Goal: Book appointment/travel/reservation

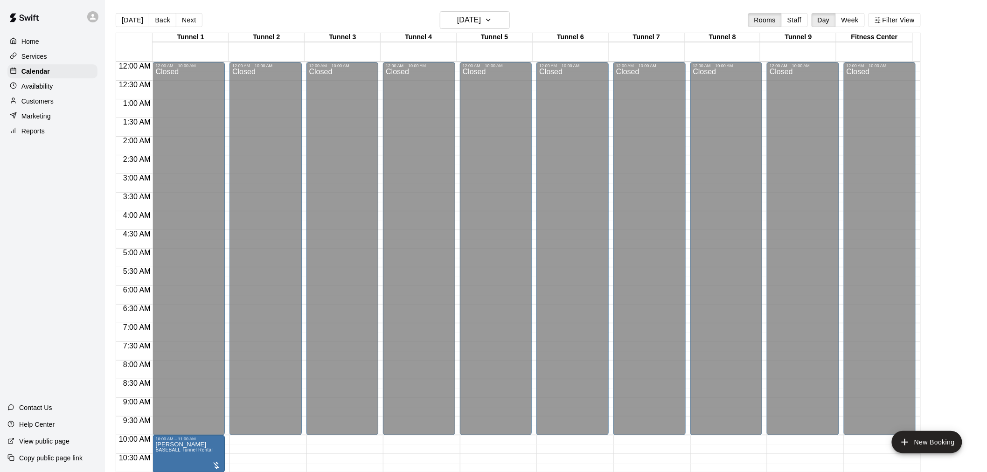
scroll to position [414, 0]
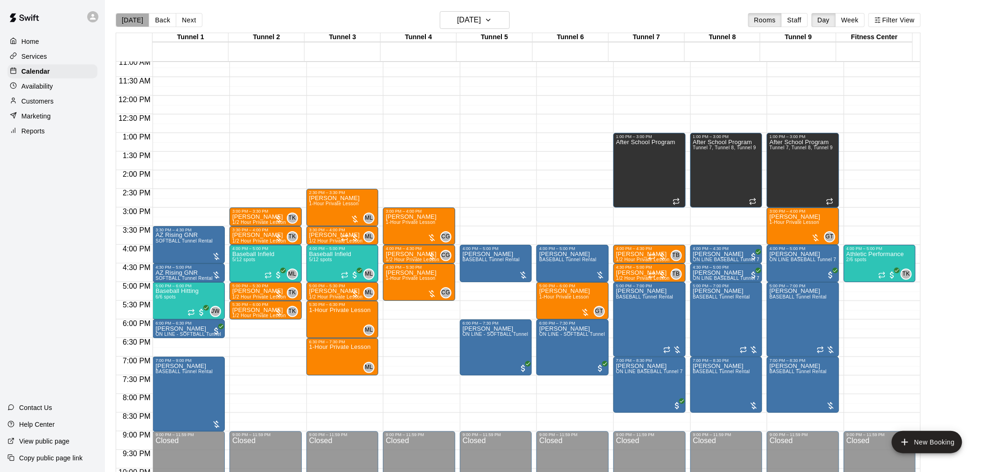
click at [132, 20] on button "[DATE]" at bounding box center [133, 20] width 34 height 14
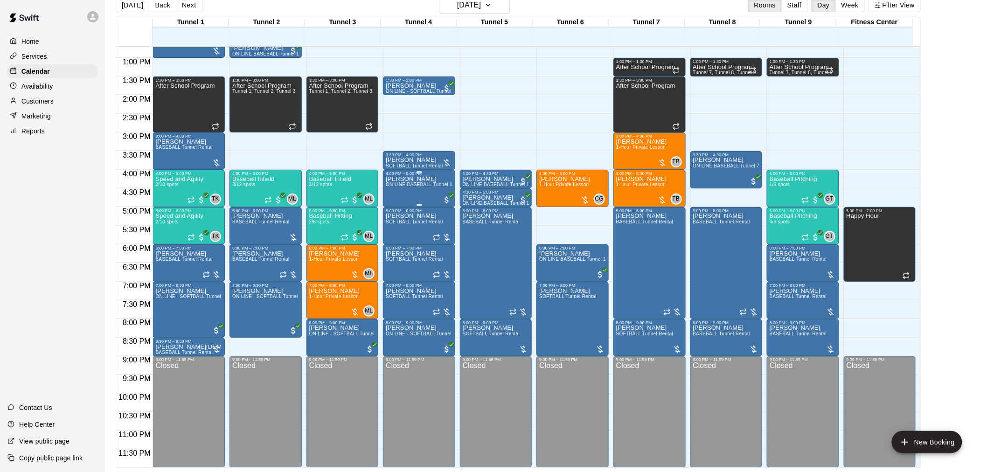
scroll to position [267, 0]
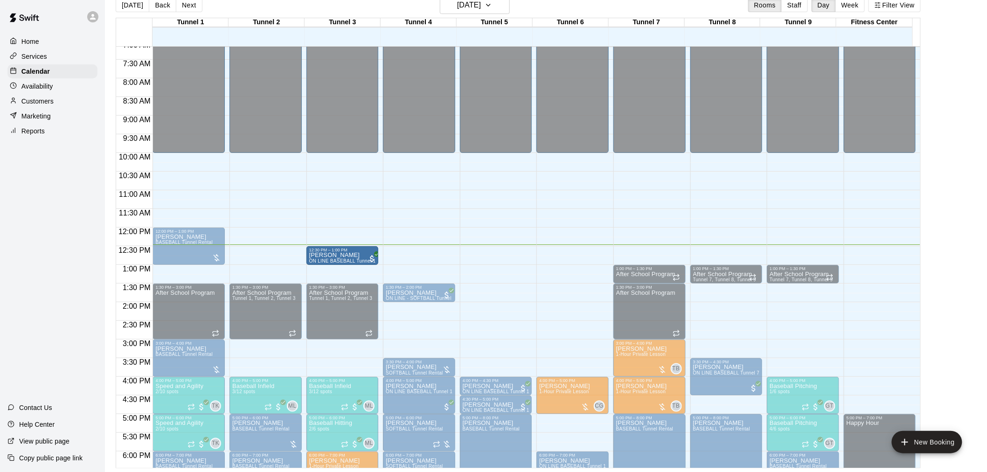
drag, startPoint x: 247, startPoint y: 254, endPoint x: 333, endPoint y: 264, distance: 86.4
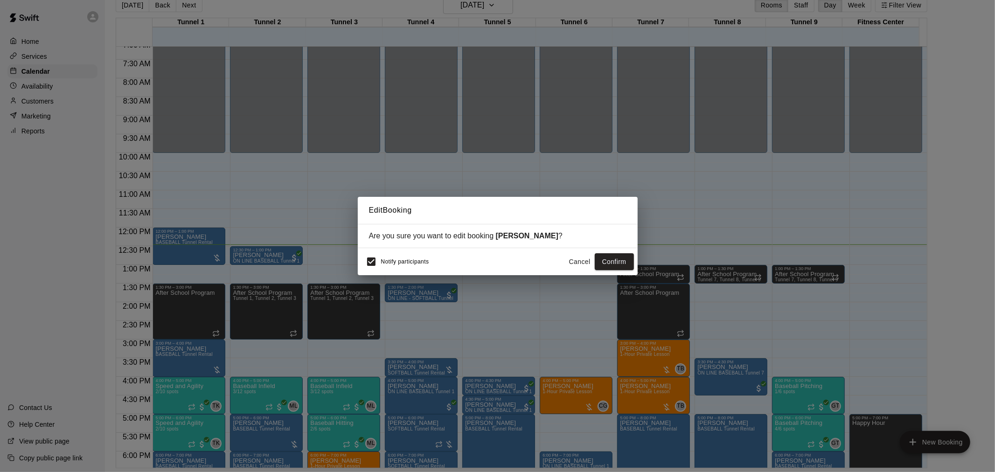
click at [572, 266] on button "Cancel" at bounding box center [580, 261] width 30 height 17
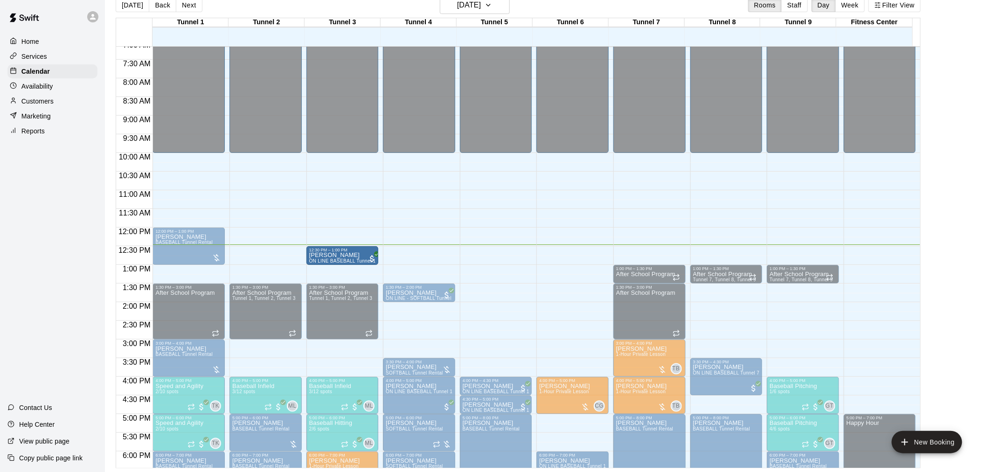
drag, startPoint x: 258, startPoint y: 256, endPoint x: 336, endPoint y: 262, distance: 78.1
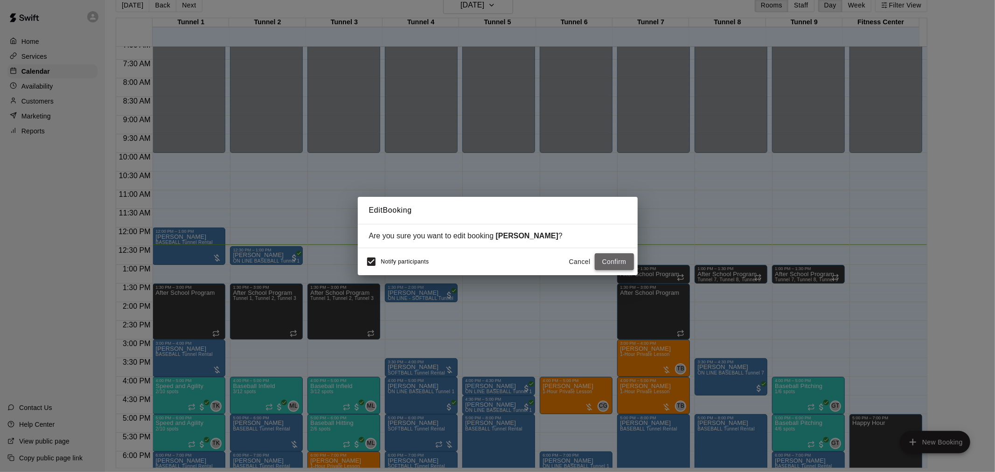
click at [617, 263] on button "Confirm" at bounding box center [614, 261] width 39 height 17
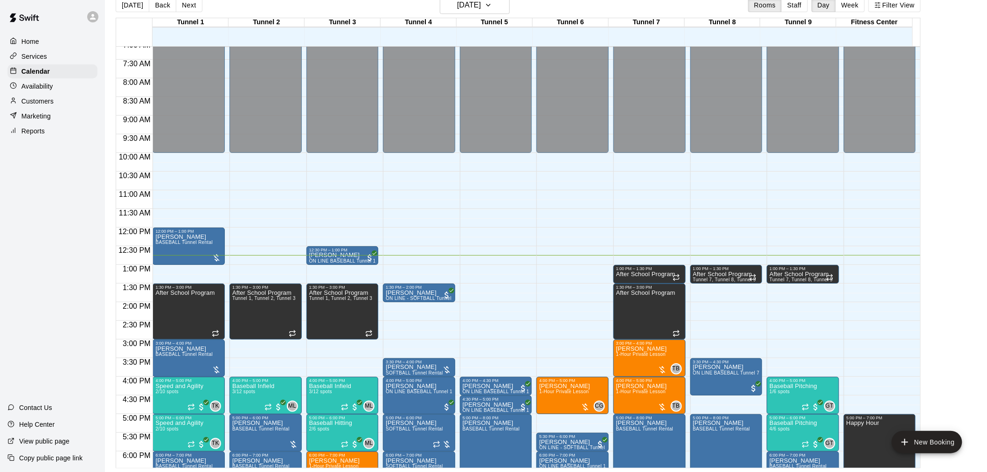
drag, startPoint x: 134, startPoint y: 5, endPoint x: 138, endPoint y: 12, distance: 8.2
click at [134, 5] on button "[DATE]" at bounding box center [133, 5] width 34 height 14
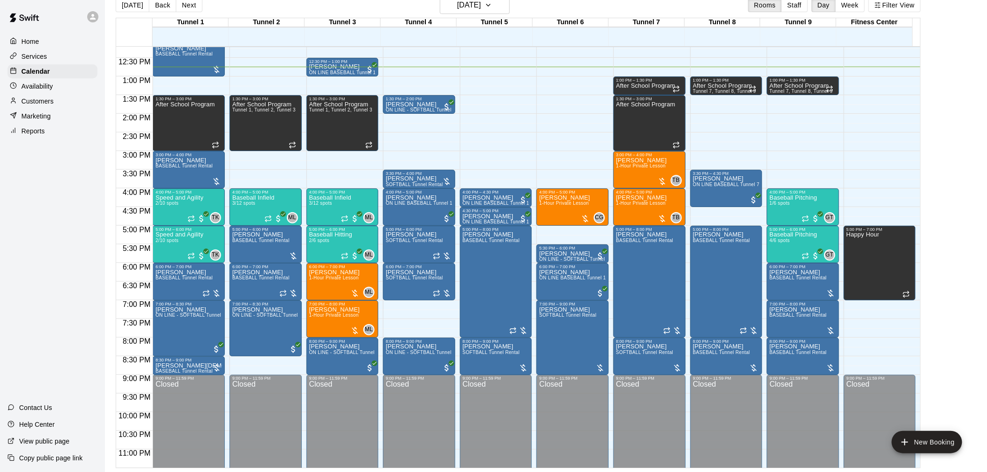
scroll to position [474, 0]
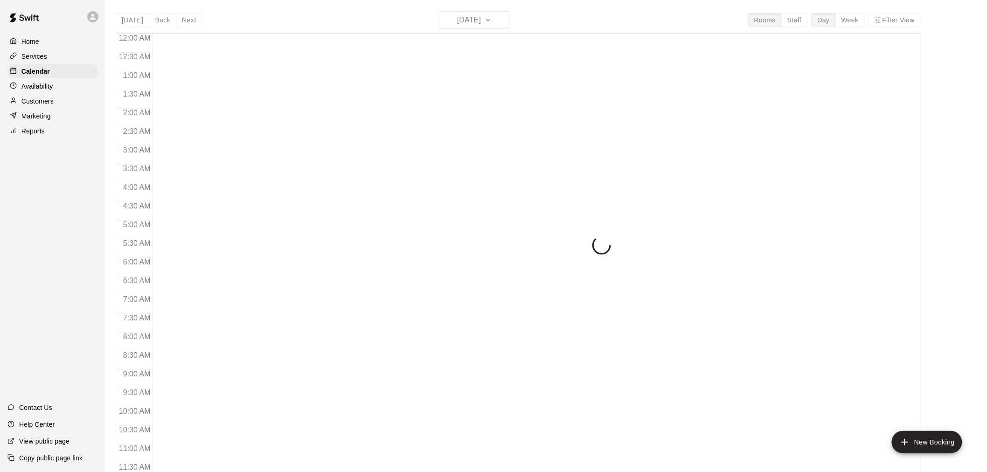
scroll to position [446, 0]
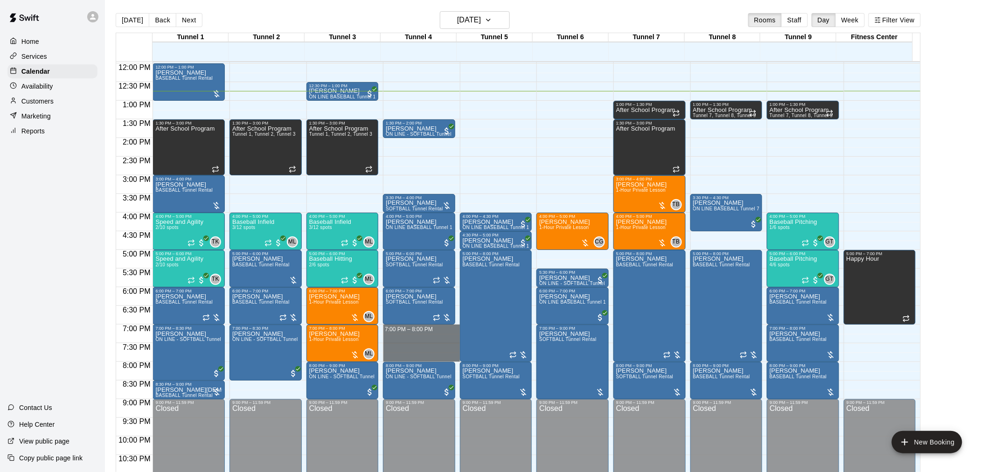
drag, startPoint x: 392, startPoint y: 328, endPoint x: 391, endPoint y: 355, distance: 27.1
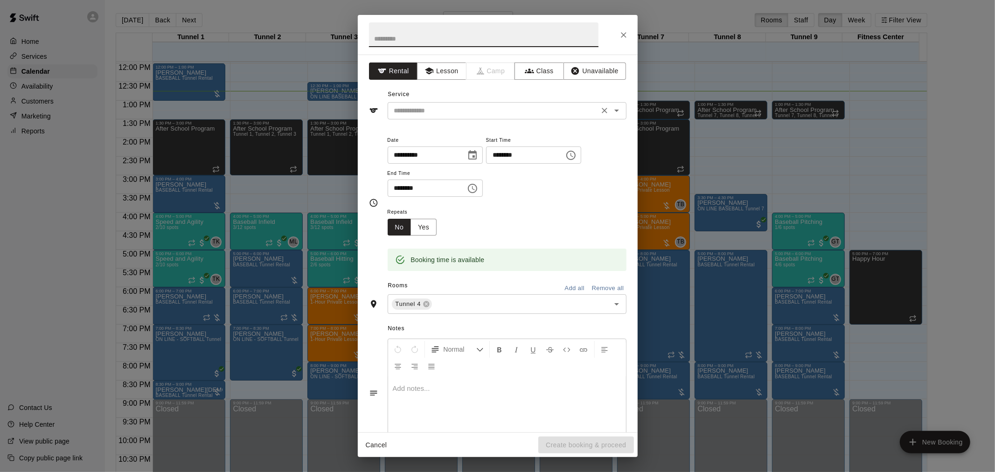
click at [445, 114] on input "text" at bounding box center [493, 111] width 206 height 12
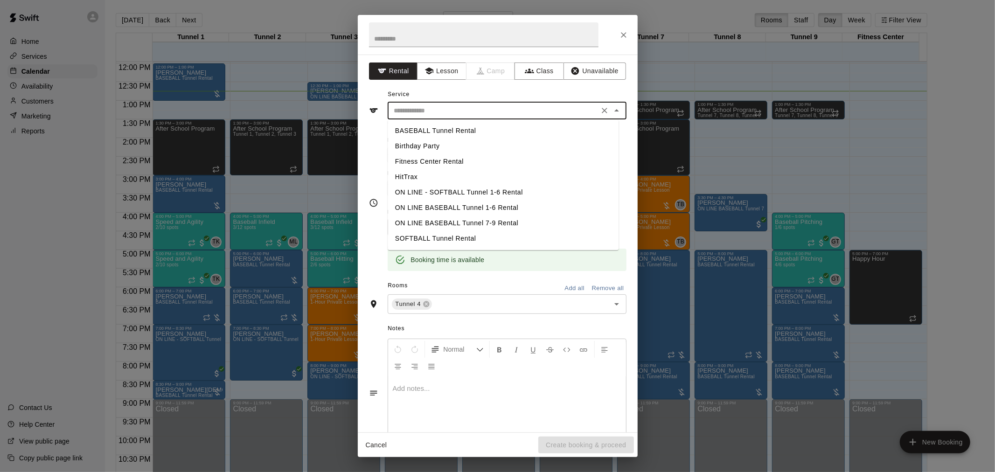
click at [451, 132] on li "BASEBALL Tunnel Rental" at bounding box center [503, 130] width 231 height 15
type input "**********"
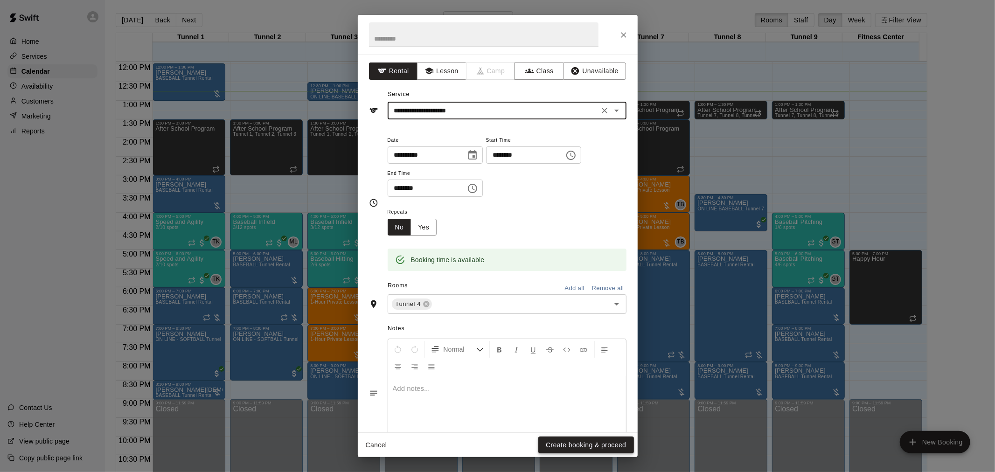
click at [597, 445] on button "Create booking & proceed" at bounding box center [585, 445] width 95 height 17
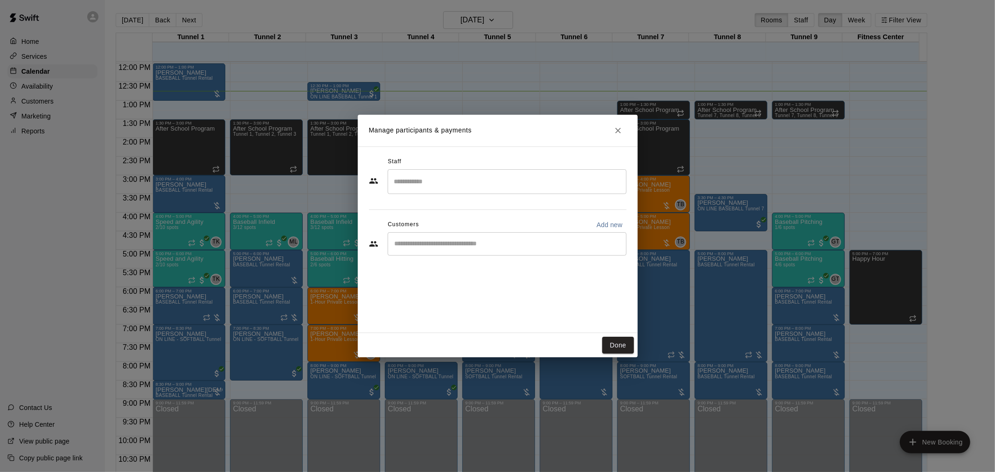
click at [452, 240] on input "Start typing to search customers..." at bounding box center [507, 243] width 230 height 9
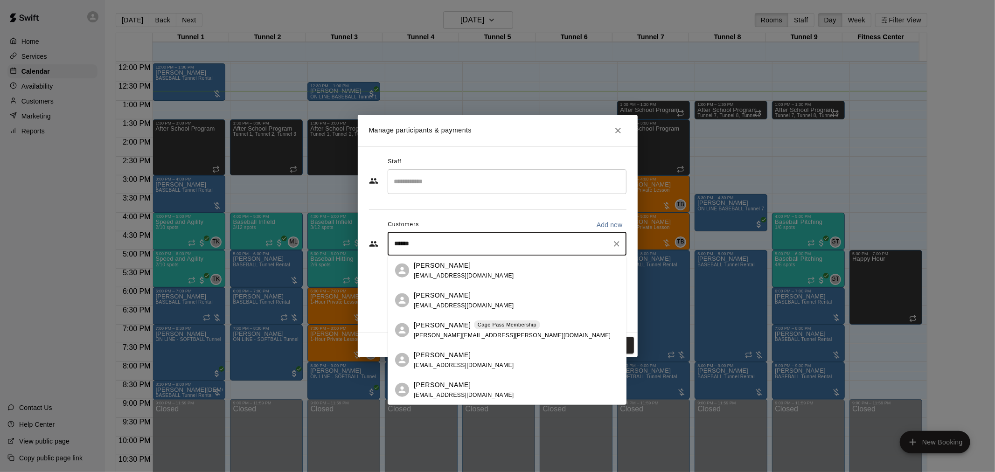
type input "*******"
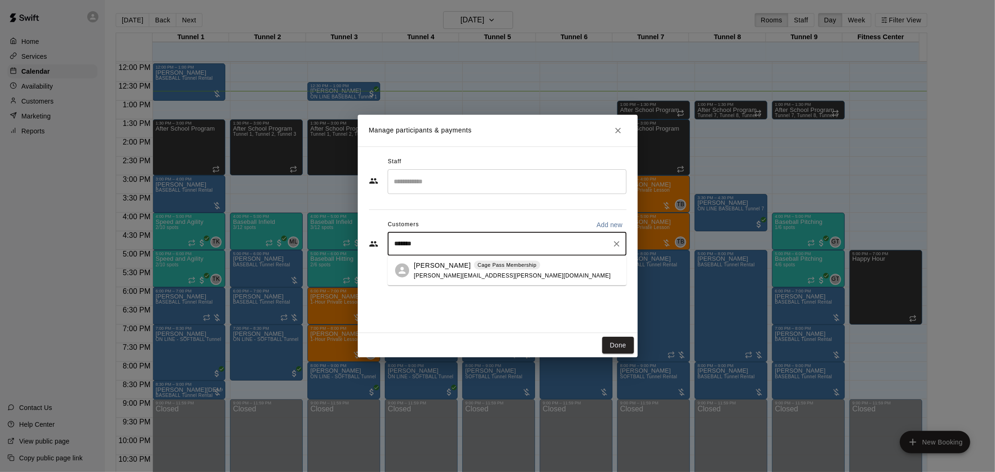
click at [451, 260] on p "[PERSON_NAME]" at bounding box center [442, 265] width 57 height 10
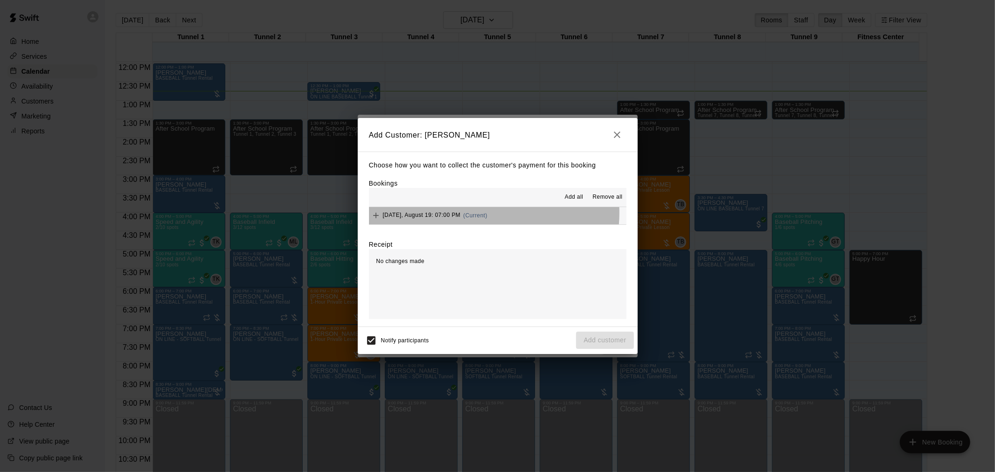
click at [479, 214] on span "(Current)" at bounding box center [475, 215] width 24 height 7
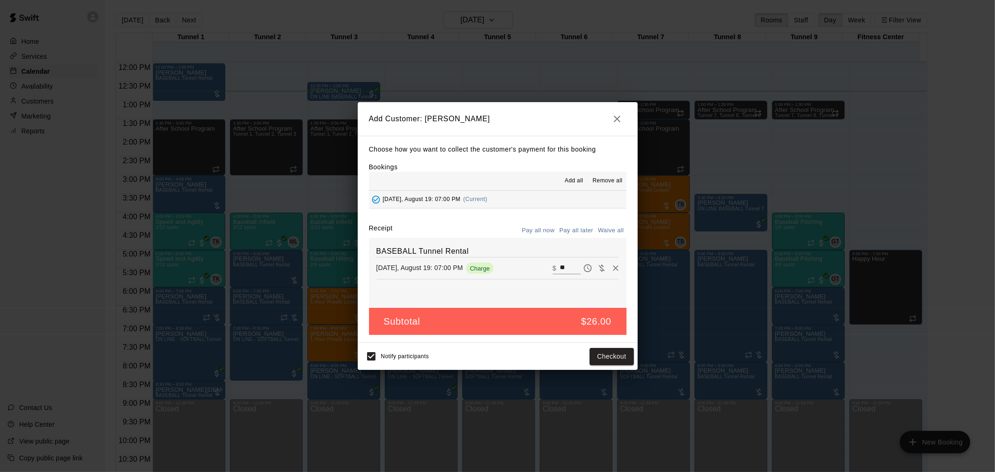
click at [576, 232] on button "Pay all later" at bounding box center [576, 230] width 39 height 14
click at [606, 357] on button "Add customer" at bounding box center [604, 356] width 57 height 17
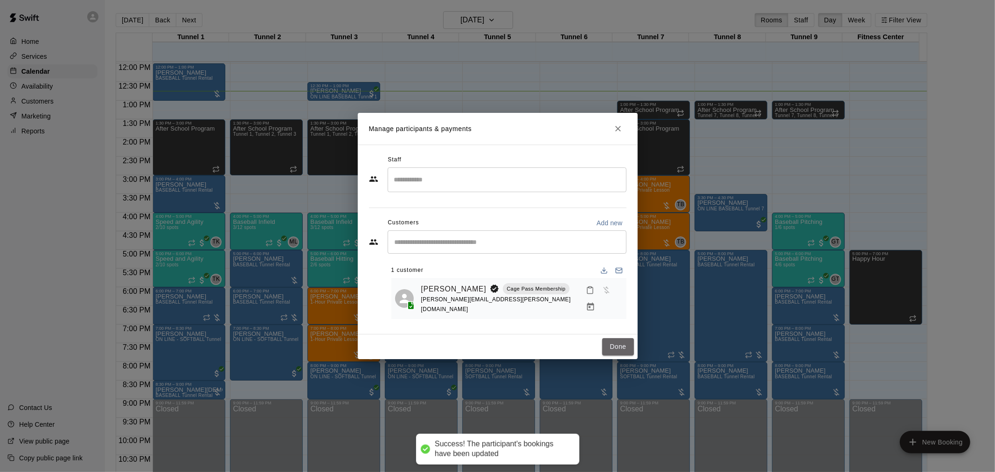
click at [607, 350] on button "Done" at bounding box center [617, 346] width 31 height 17
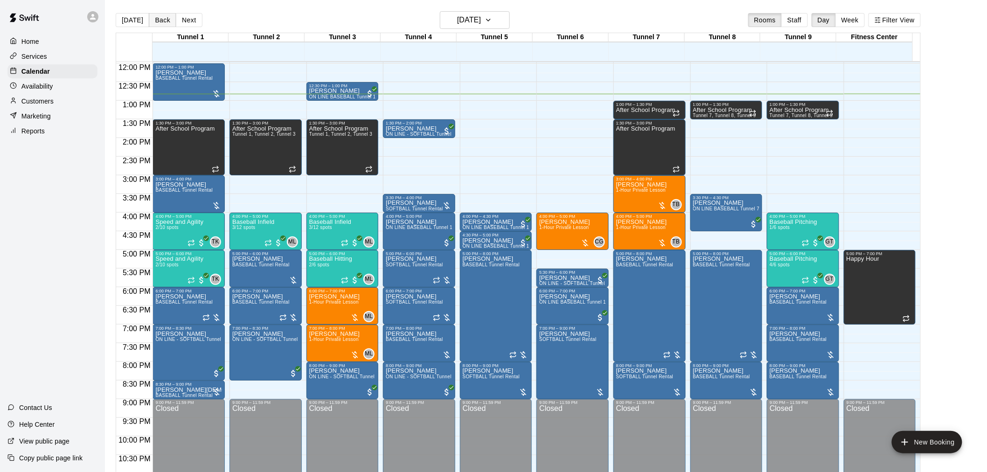
click at [162, 22] on button "Back" at bounding box center [163, 20] width 28 height 14
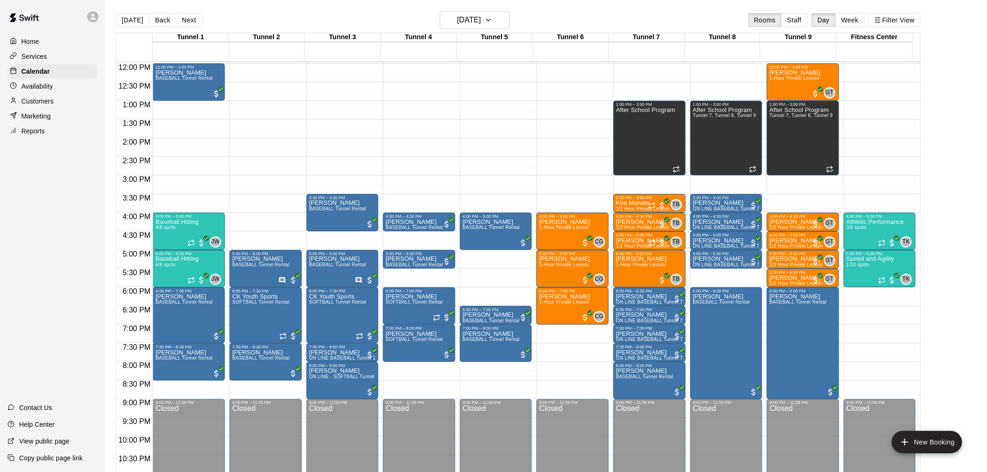
click at [199, 20] on div "[DATE] Back [DATE][DATE] Rooms Staff Day Week Filter View" at bounding box center [518, 21] width 805 height 21
click at [191, 21] on button "Next" at bounding box center [189, 20] width 26 height 14
